Goal: Information Seeking & Learning: Learn about a topic

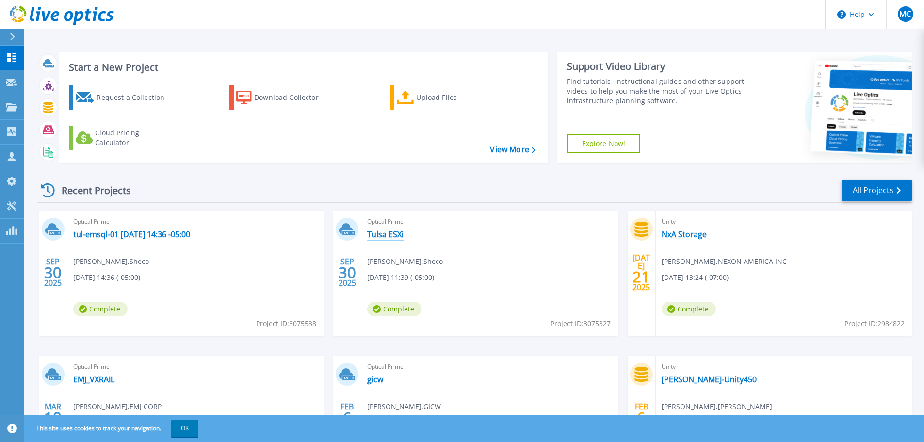
click at [382, 231] on link "Tulsa ESXi" at bounding box center [385, 234] width 36 height 10
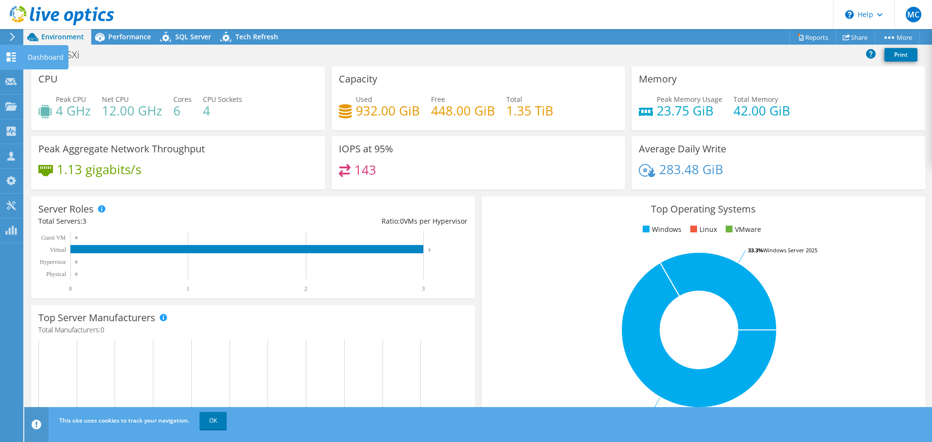
click at [9, 53] on use at bounding box center [11, 56] width 9 height 9
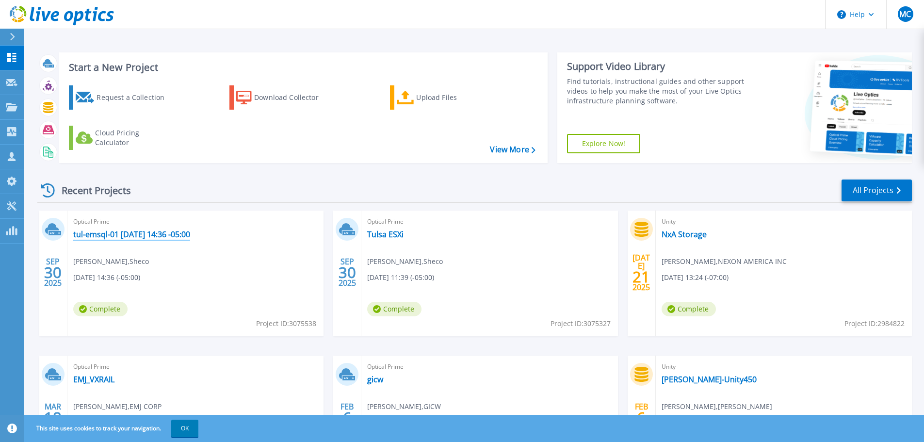
click at [182, 235] on link "tul-emsql-01 [DATE] 14:36 -05:00" at bounding box center [131, 234] width 117 height 10
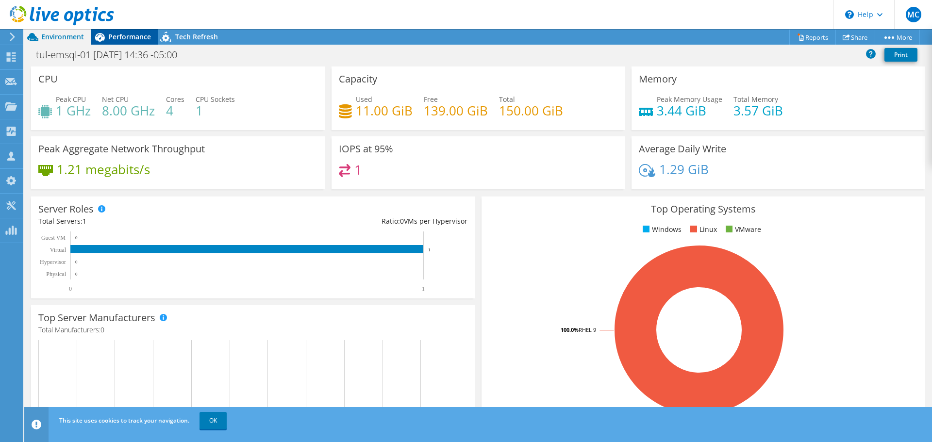
click at [119, 34] on span "Performance" at bounding box center [129, 36] width 43 height 9
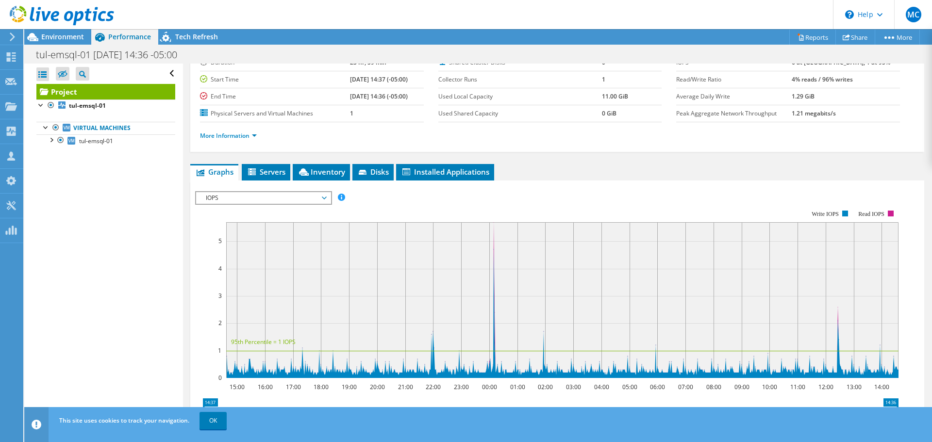
scroll to position [97, 0]
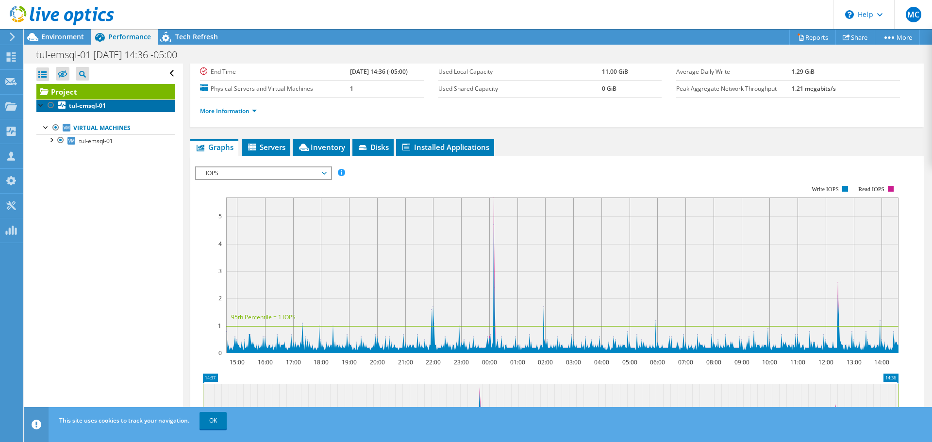
click at [97, 107] on b "tul-emsql-01" at bounding box center [87, 105] width 37 height 8
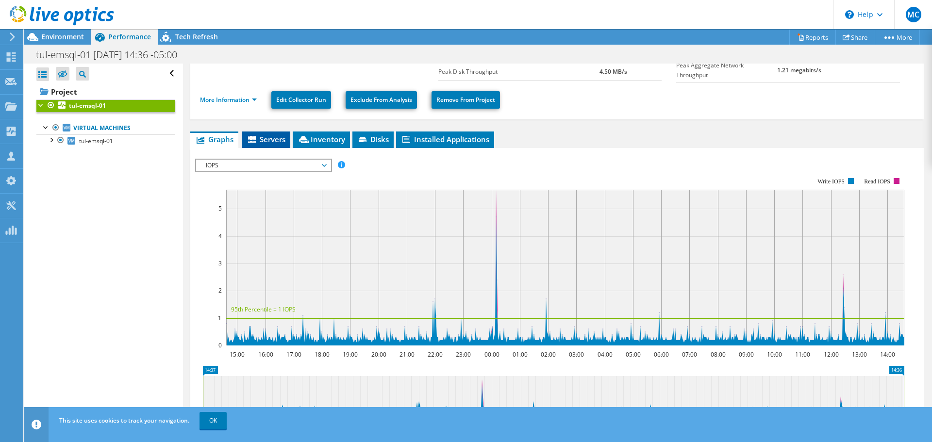
click at [278, 138] on span "Servers" at bounding box center [265, 139] width 39 height 10
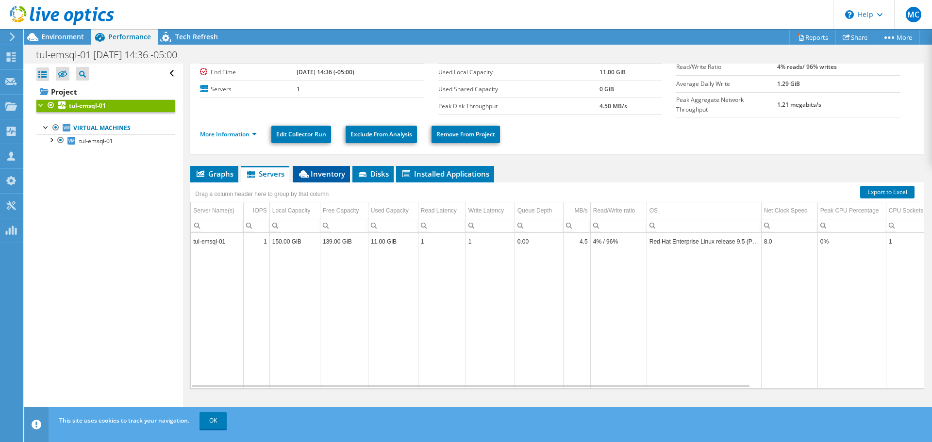
click at [333, 169] on span "Inventory" at bounding box center [321, 174] width 48 height 10
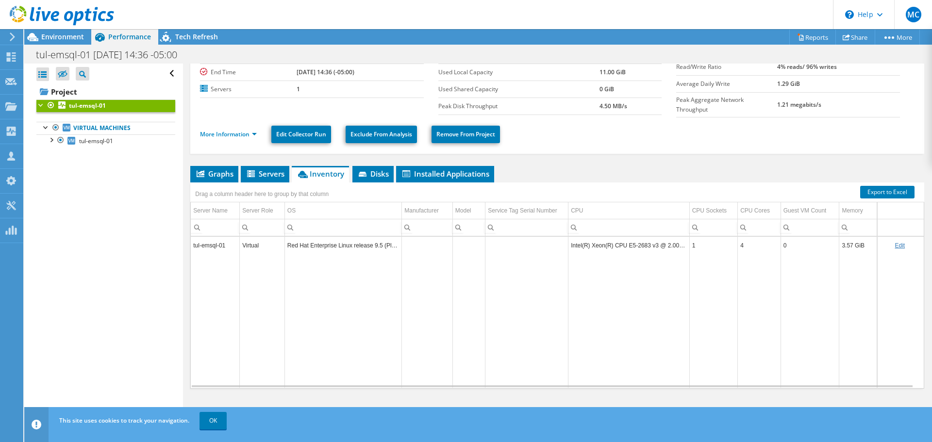
click at [612, 251] on td "Intel(R) Xeon(R) CPU E5-2683 v3 @ 2.00GHz" at bounding box center [628, 245] width 121 height 17
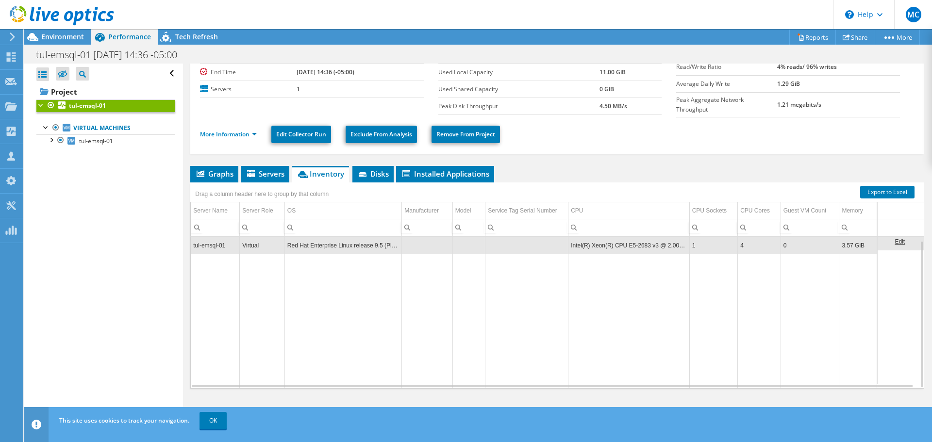
scroll to position [4, 0]
click at [382, 169] on span "Disks" at bounding box center [373, 174] width 32 height 10
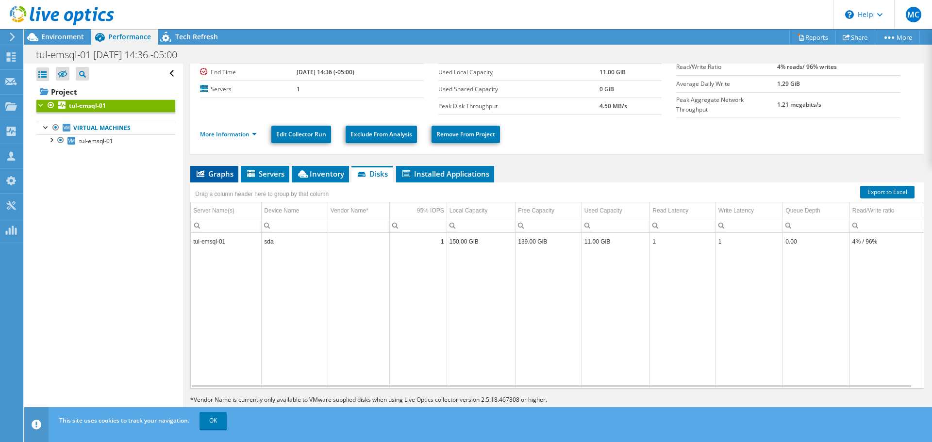
click at [213, 171] on span "Graphs" at bounding box center [214, 174] width 38 height 10
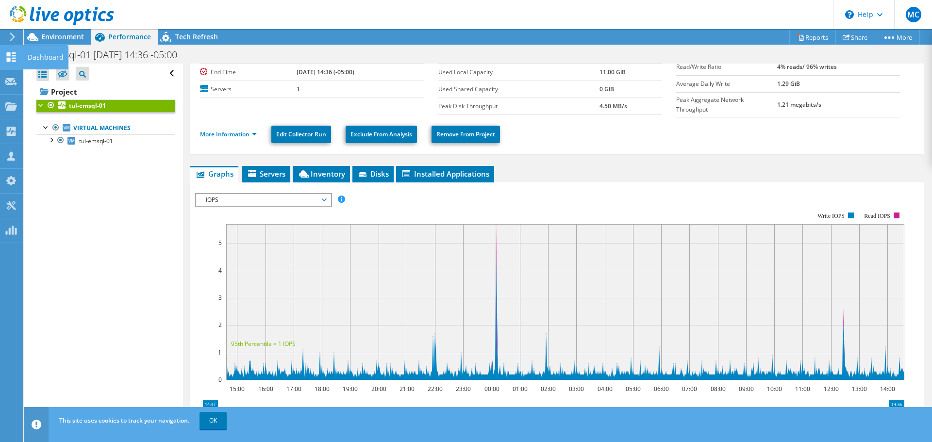
click at [13, 54] on icon at bounding box center [11, 56] width 12 height 9
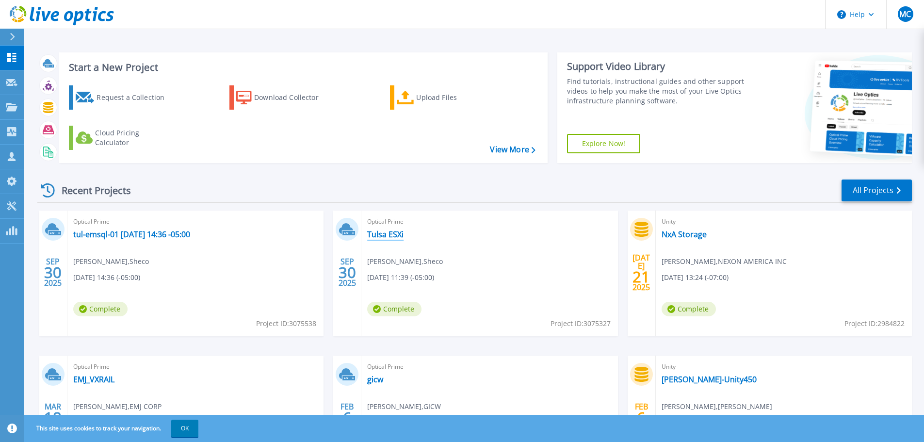
click at [382, 232] on link "Tulsa ESXi" at bounding box center [385, 234] width 36 height 10
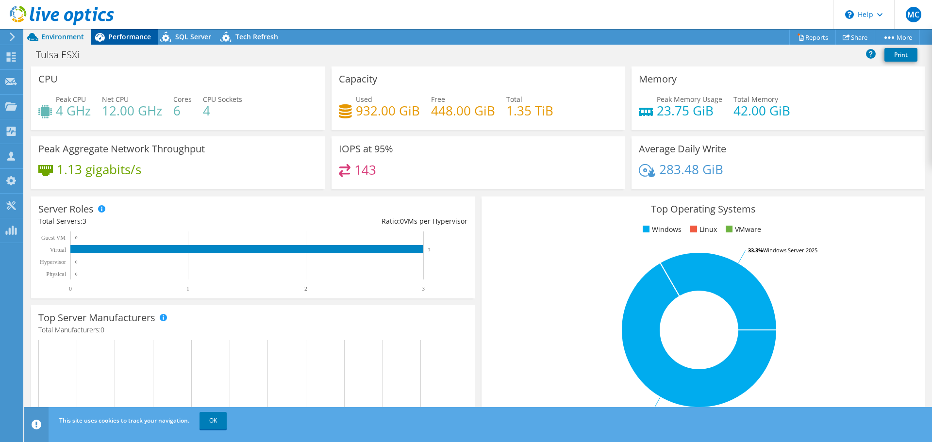
click at [114, 37] on span "Performance" at bounding box center [129, 36] width 43 height 9
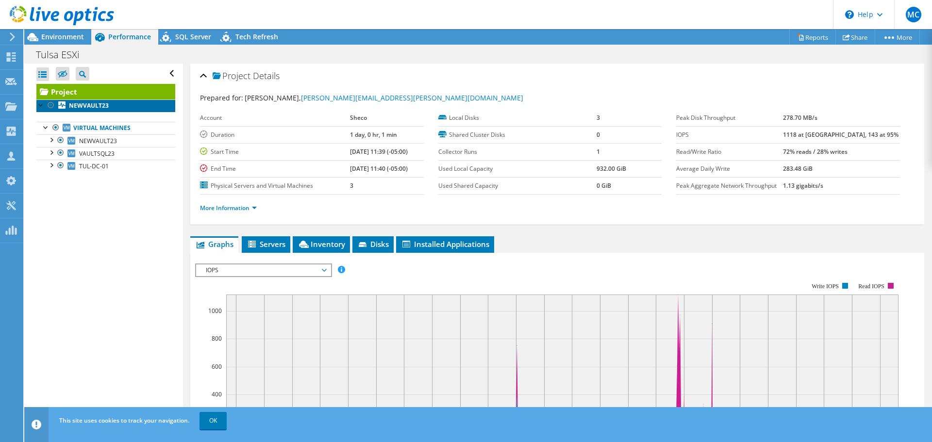
click at [109, 109] on link "NEWVAULT23" at bounding box center [105, 105] width 139 height 13
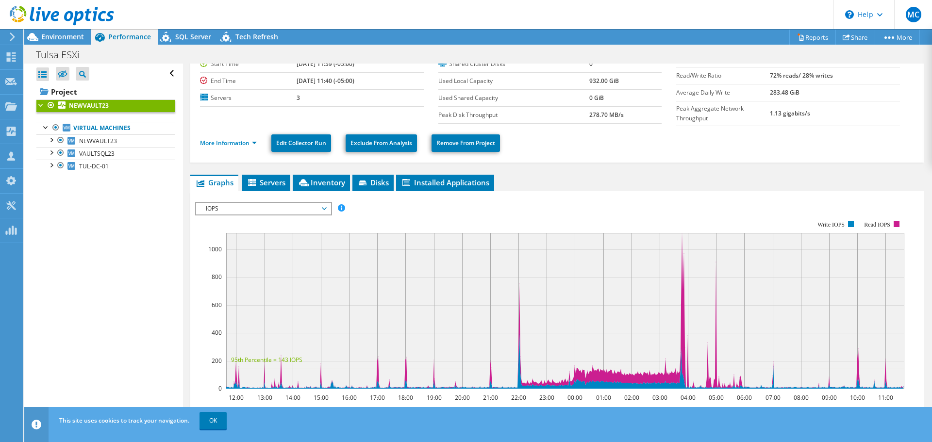
scroll to position [97, 0]
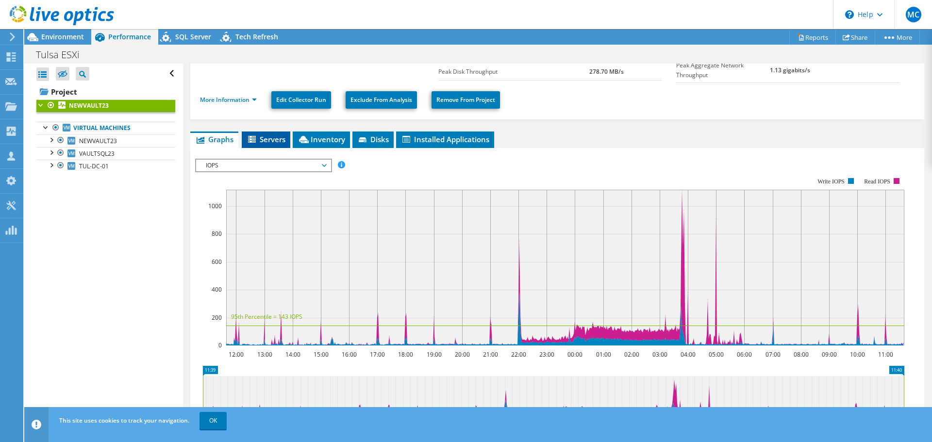
click at [276, 134] on span "Servers" at bounding box center [265, 139] width 39 height 10
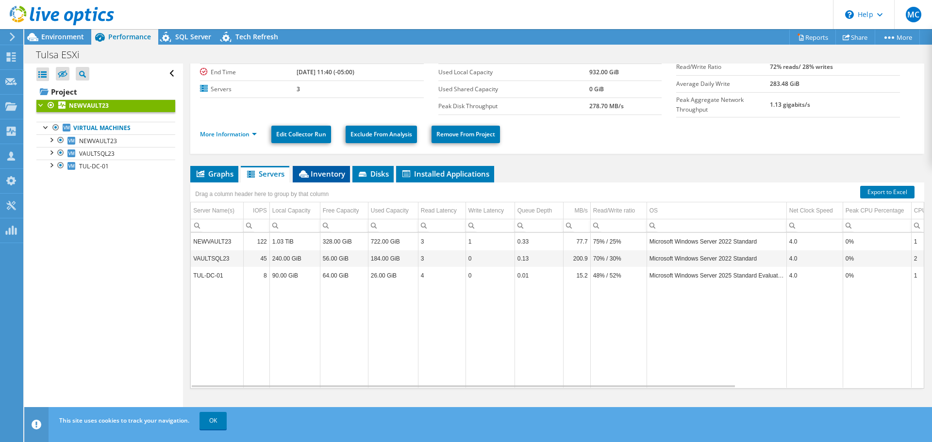
click at [309, 172] on icon at bounding box center [304, 173] width 10 height 7
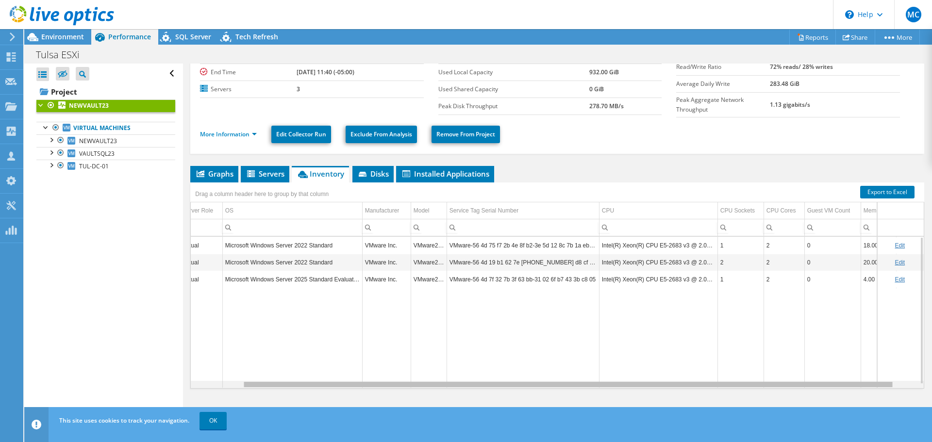
scroll to position [0, 84]
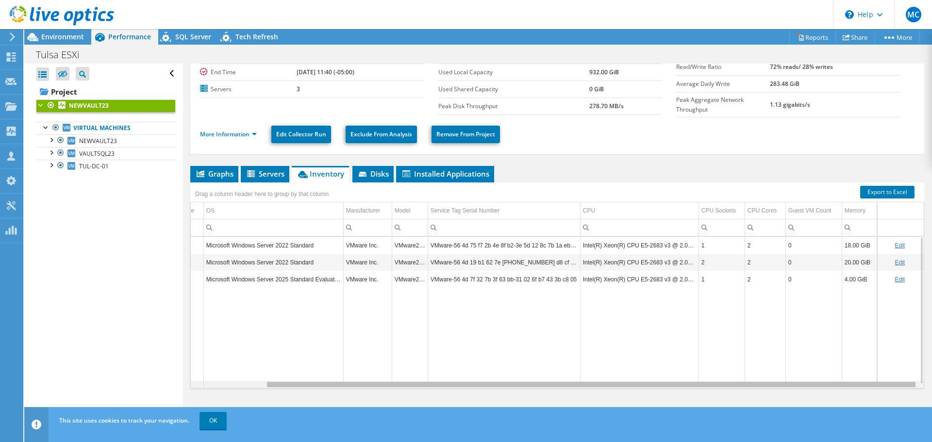
drag, startPoint x: 810, startPoint y: 382, endPoint x: 930, endPoint y: 377, distance: 120.4
click at [930, 377] on body "MC Channel Partner [PERSON_NAME] [PERSON_NAME][EMAIL_ADDRESS][PERSON_NAME][DOMA…" at bounding box center [466, 221] width 932 height 442
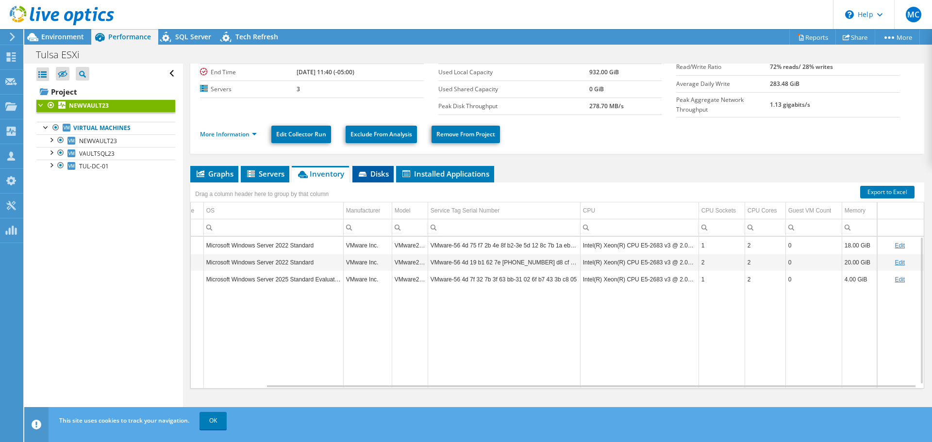
click at [373, 170] on span "Disks" at bounding box center [373, 174] width 32 height 10
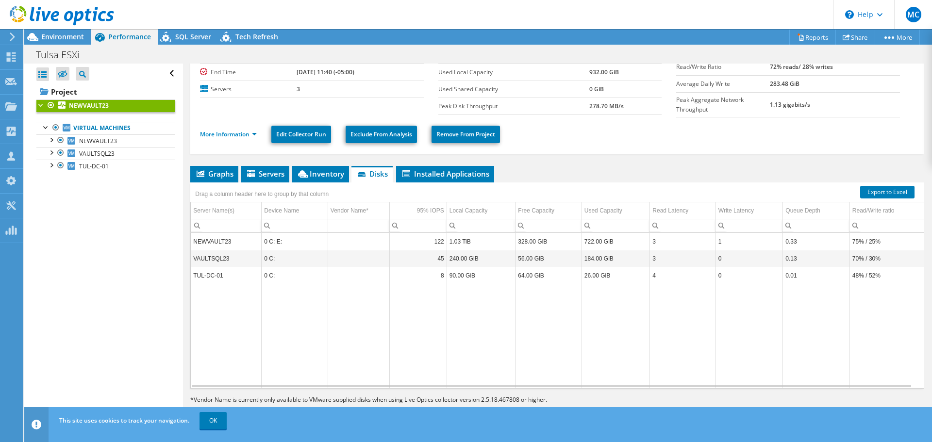
click at [38, 107] on div at bounding box center [41, 104] width 10 height 10
click at [217, 169] on span "Graphs" at bounding box center [214, 174] width 38 height 10
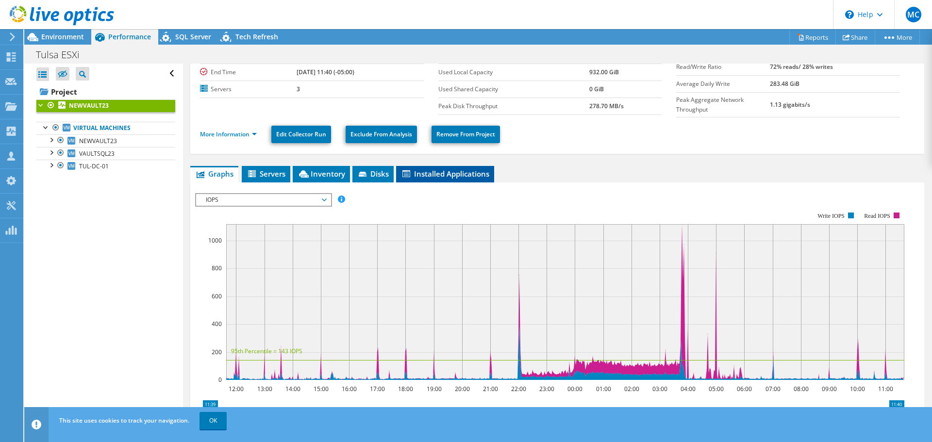
click at [424, 172] on span "Installed Applications" at bounding box center [445, 174] width 88 height 10
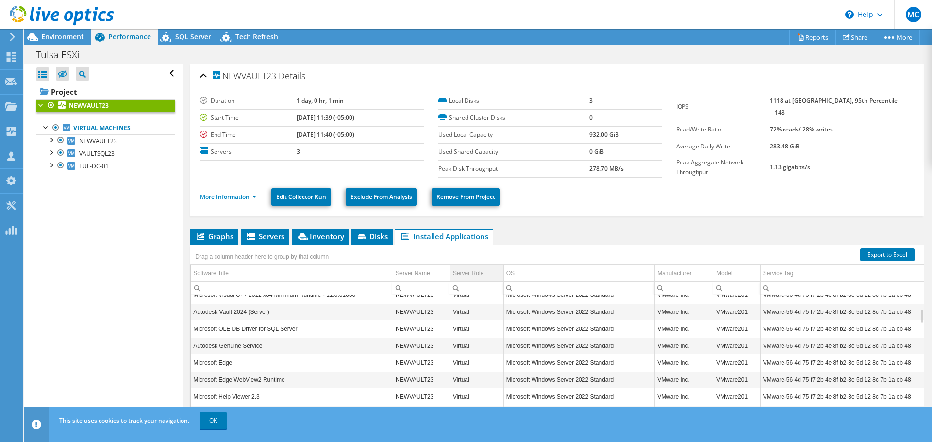
scroll to position [0, 0]
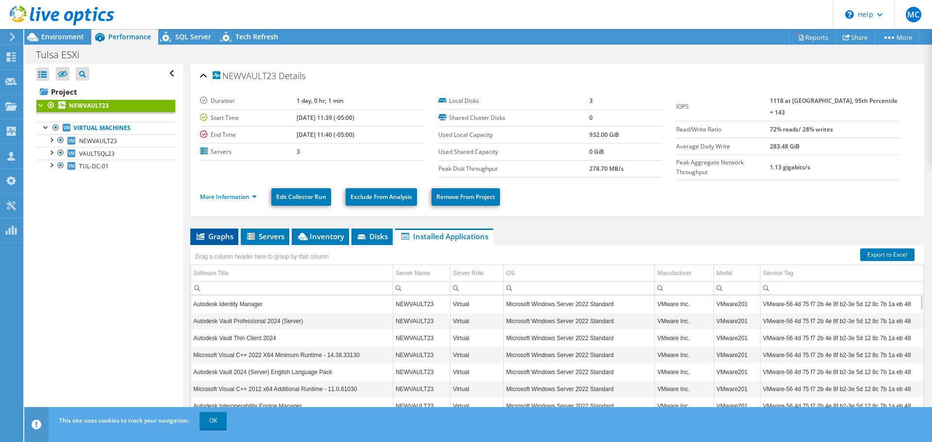
click at [223, 235] on span "Graphs" at bounding box center [214, 236] width 38 height 10
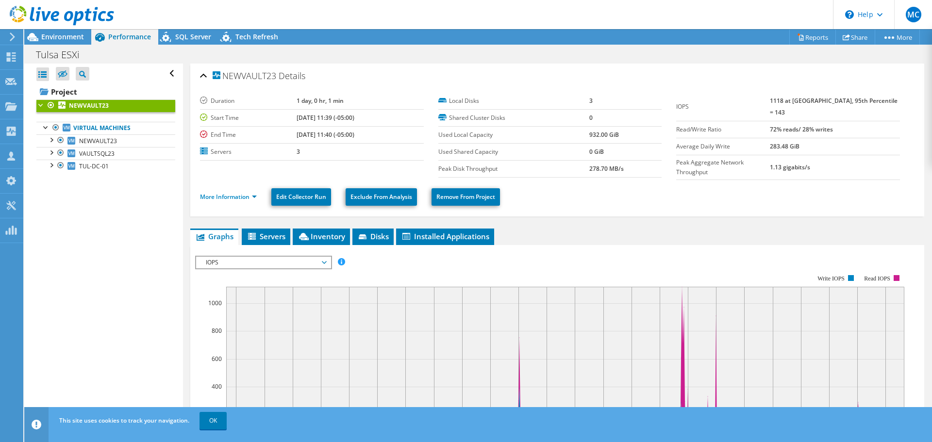
click at [294, 268] on rect at bounding box center [549, 359] width 709 height 194
click at [297, 265] on span "IOPS" at bounding box center [263, 263] width 125 height 12
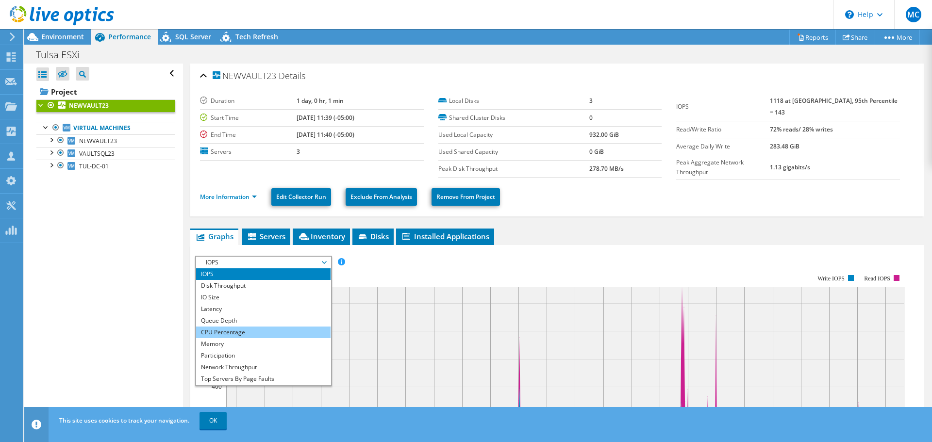
click at [273, 327] on li "CPU Percentage" at bounding box center [263, 333] width 134 height 12
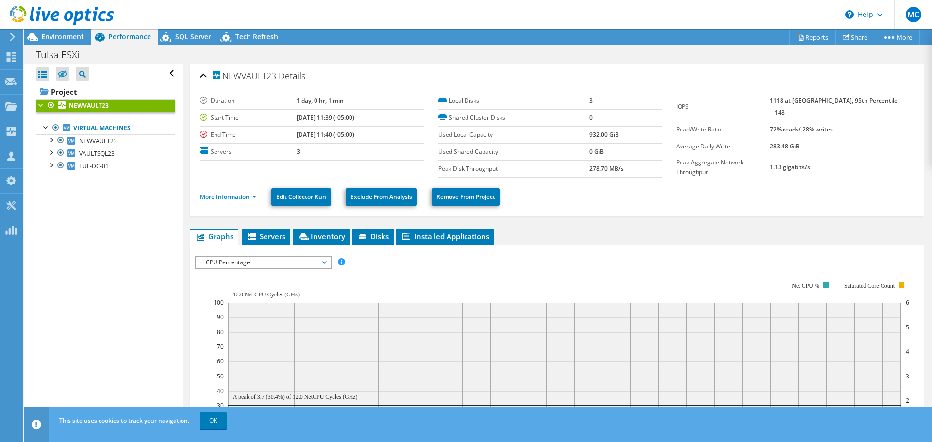
click at [319, 266] on div "CPU Percentage IOPS Disk Throughput IO Size Latency Queue Depth CPU Percentage …" at bounding box center [263, 263] width 137 height 14
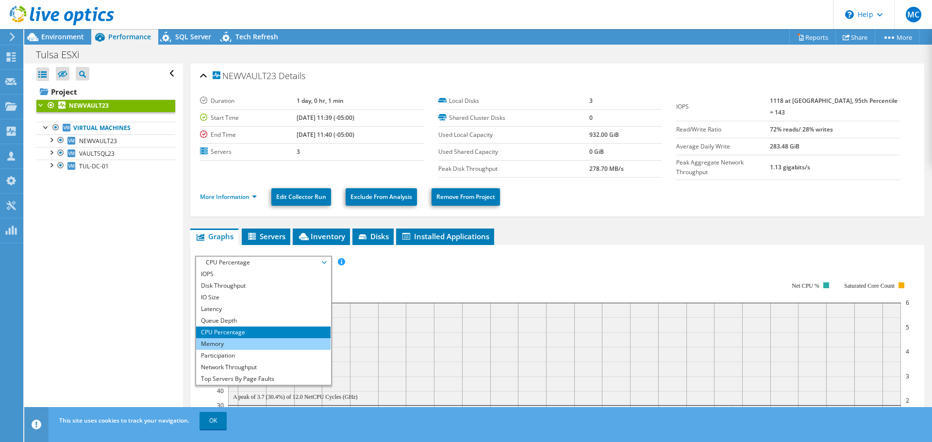
click at [272, 342] on li "Memory" at bounding box center [263, 344] width 134 height 12
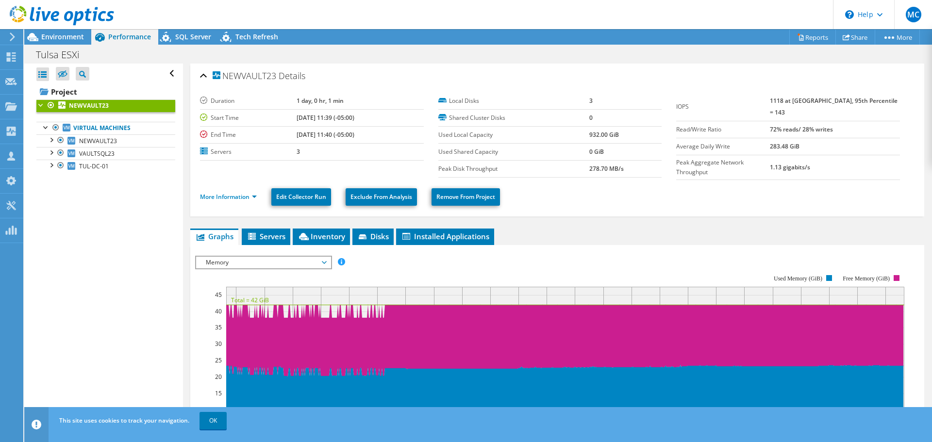
click at [96, 105] on b "NEWVAULT23" at bounding box center [89, 105] width 40 height 8
click at [60, 40] on span "Environment" at bounding box center [62, 36] width 43 height 9
